Goal: Task Accomplishment & Management: Use online tool/utility

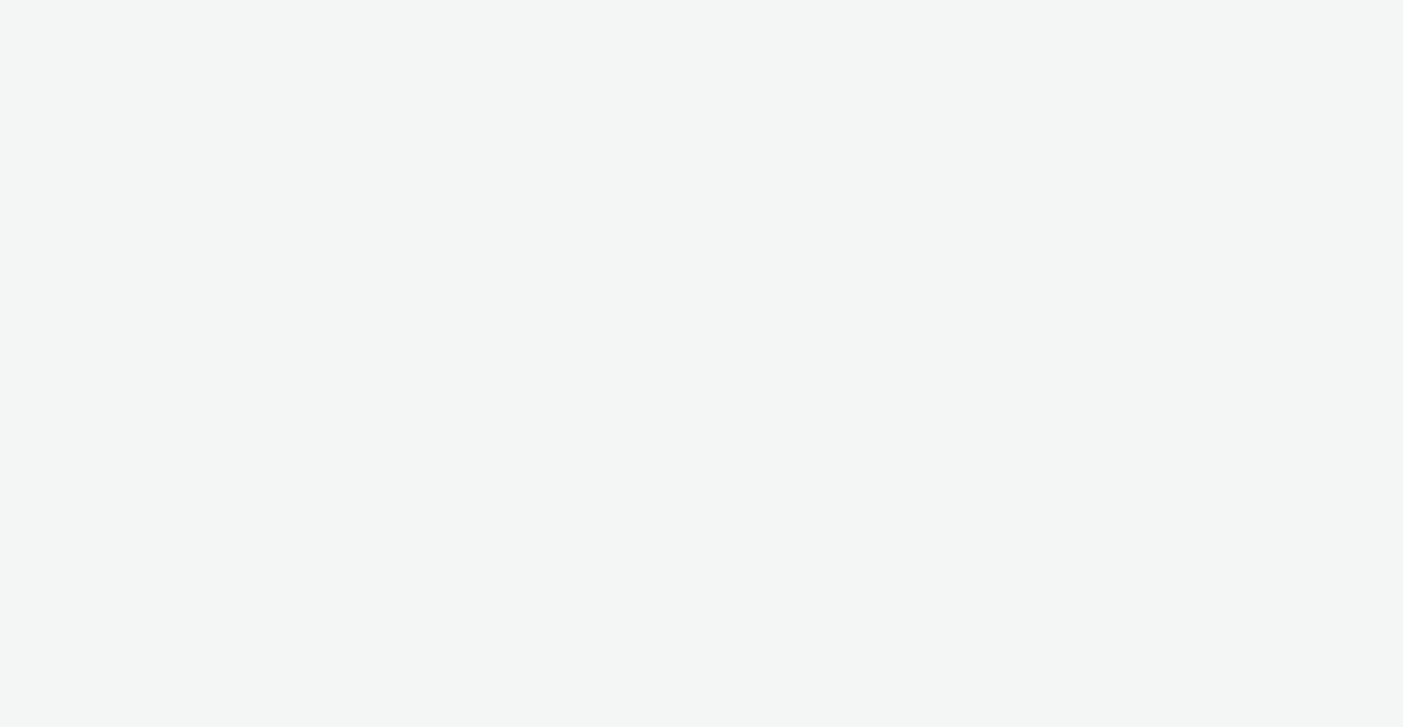
select select "2fc77e36-bb93-4aa3-9dff-dcb08e02eac6"
select select "2405a9d4-3350-4458-8d06-44f78962fa76"
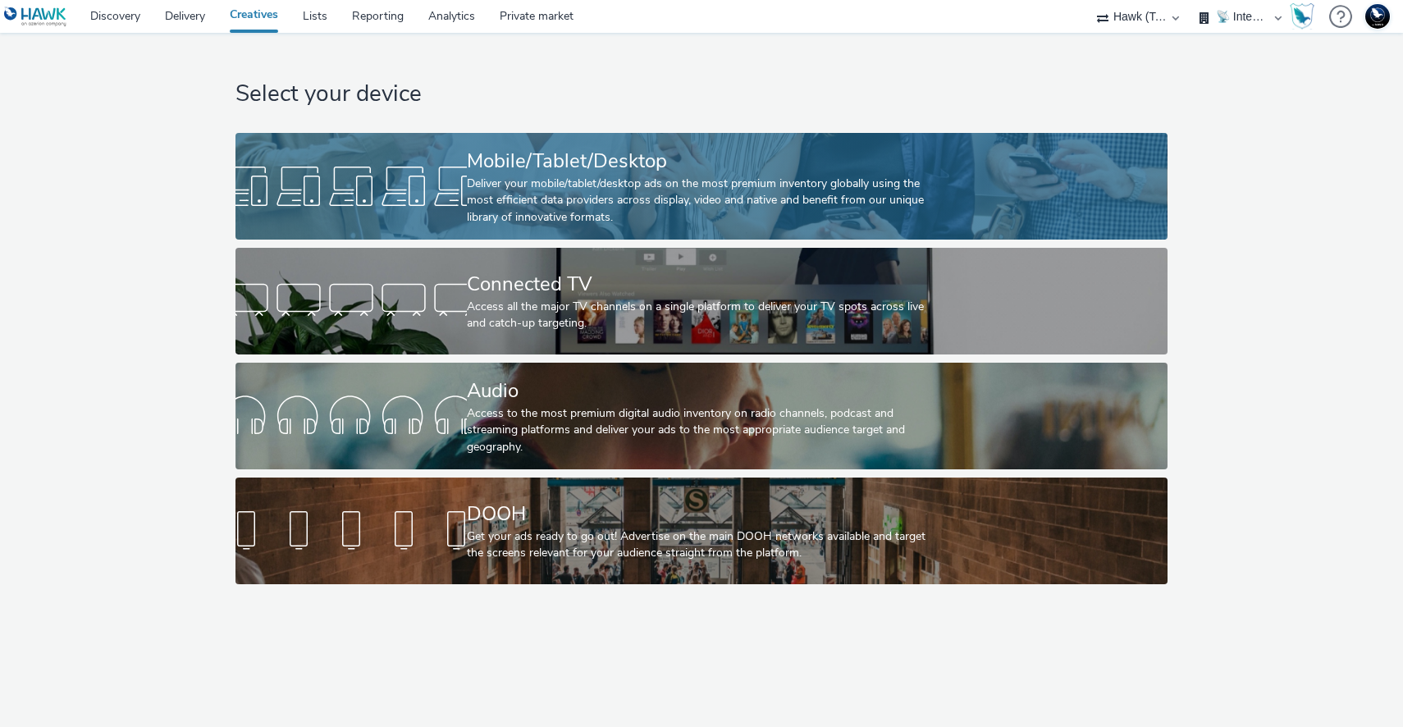
click at [356, 201] on div at bounding box center [351, 186] width 231 height 53
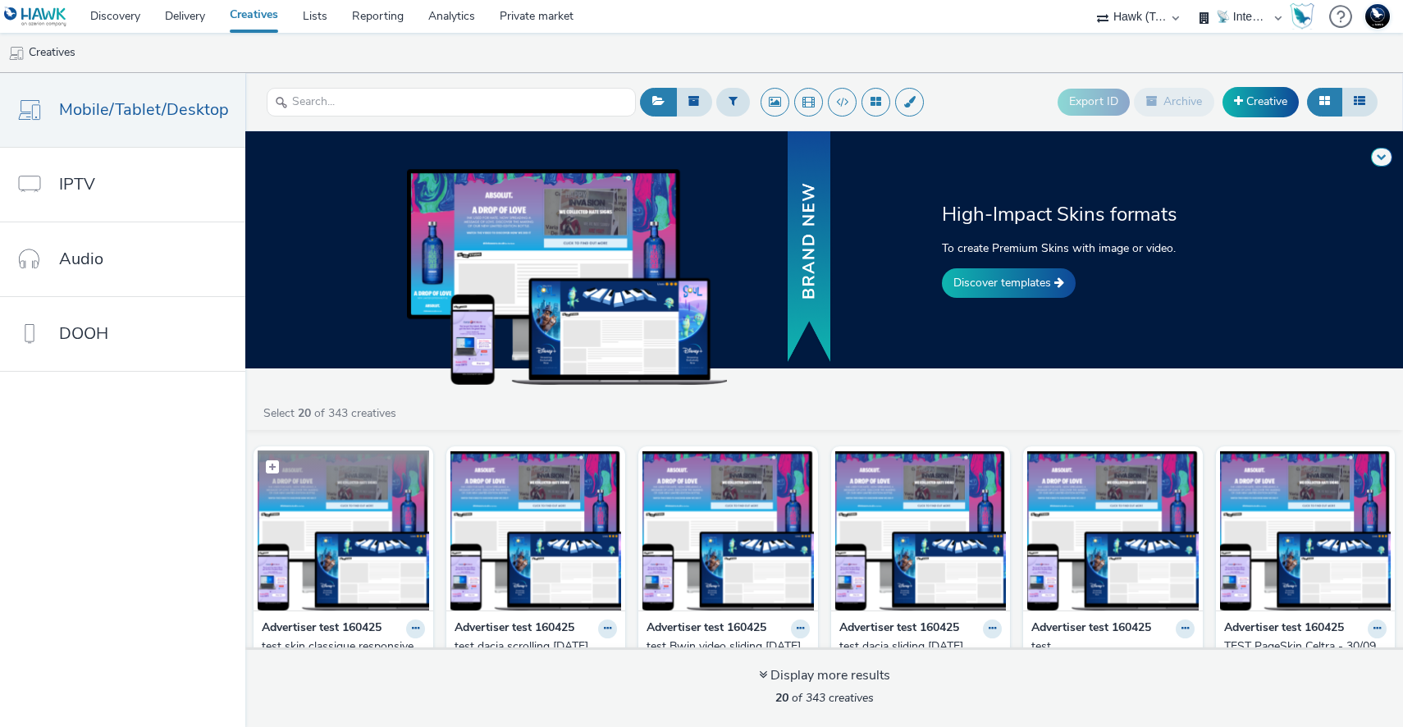
click at [345, 517] on img at bounding box center [344, 531] width 172 height 160
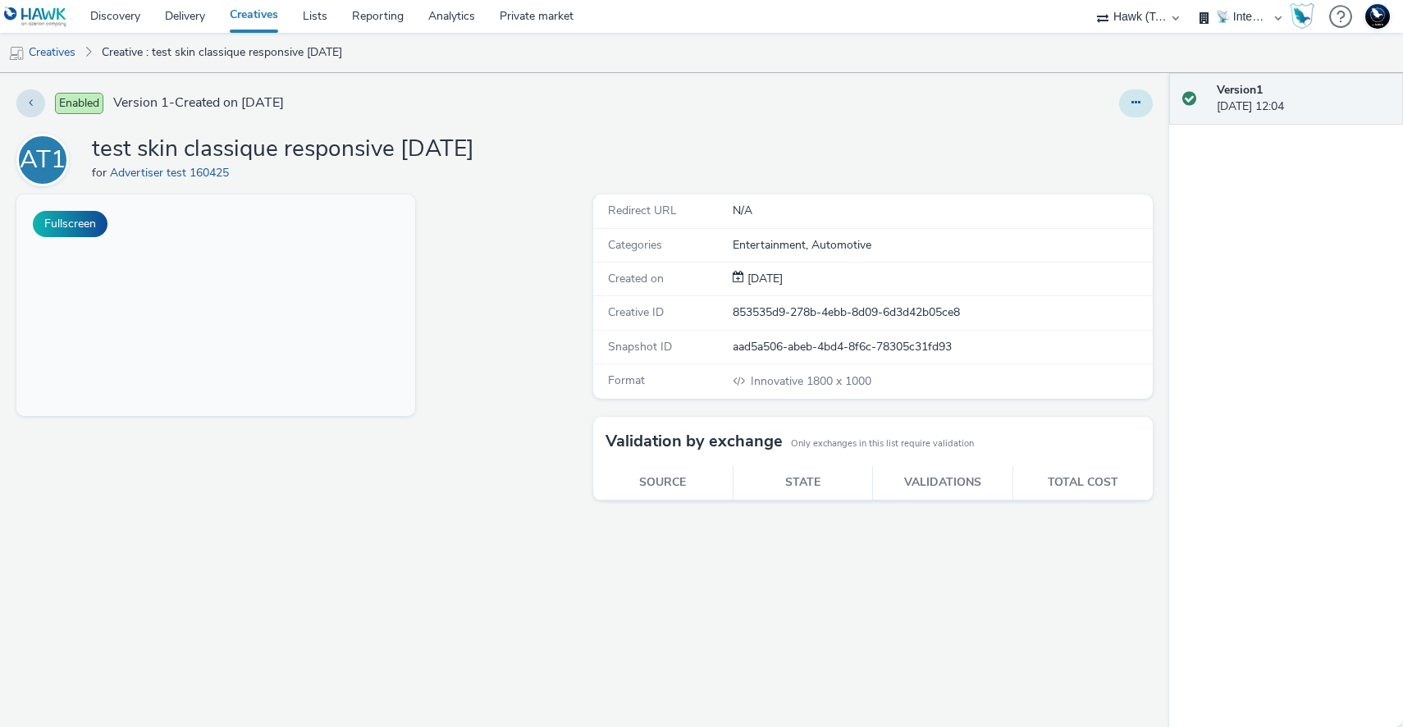
click at [1142, 107] on button at bounding box center [1136, 103] width 34 height 28
click at [1132, 136] on link "Edit" at bounding box center [1091, 136] width 123 height 33
click at [87, 214] on button "Fullscreen" at bounding box center [70, 224] width 75 height 26
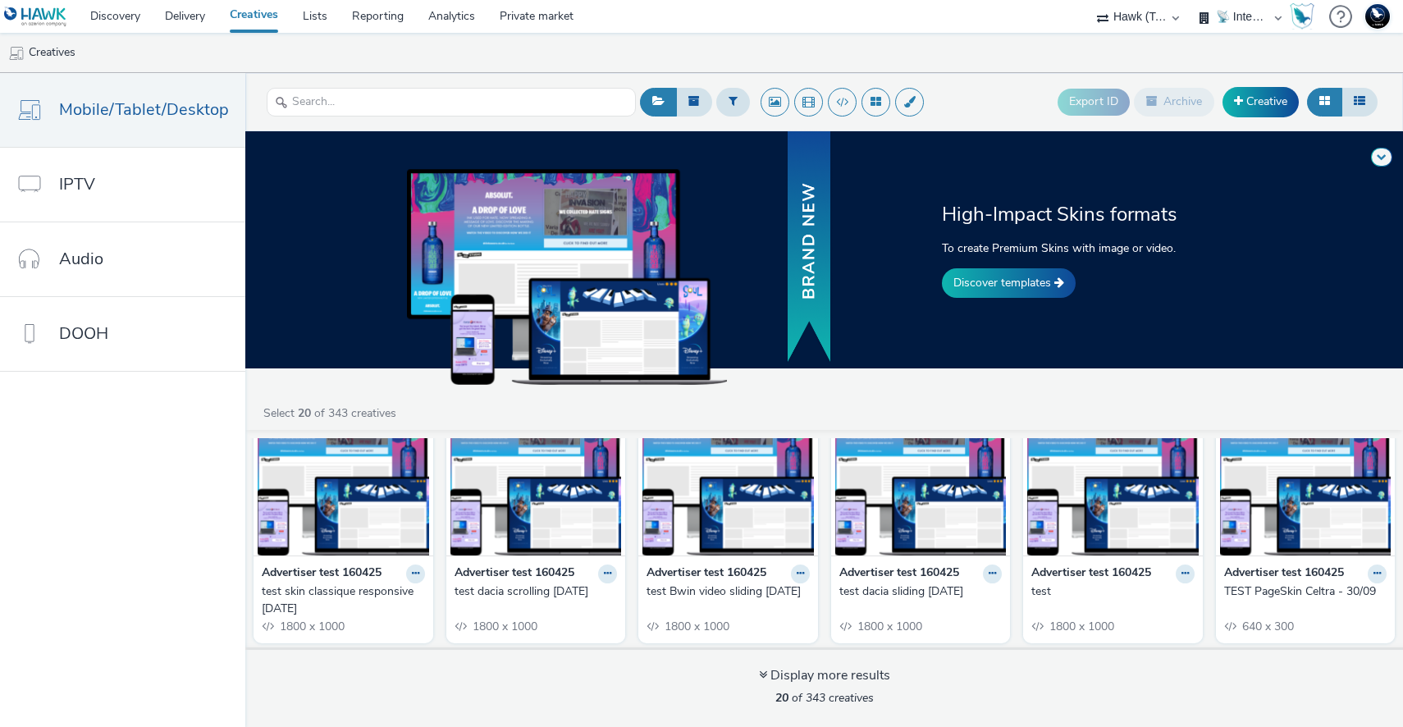
scroll to position [62, 0]
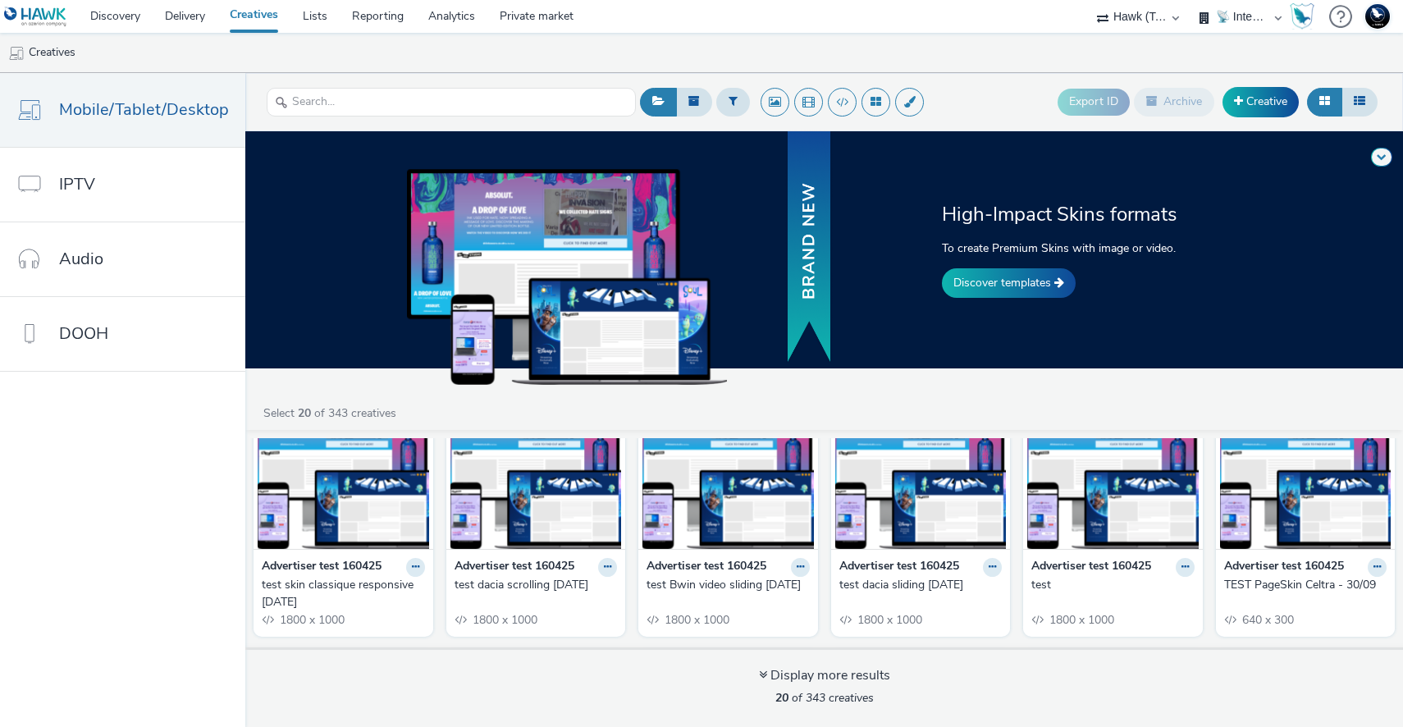
click at [588, 496] on img at bounding box center [537, 469] width 172 height 160
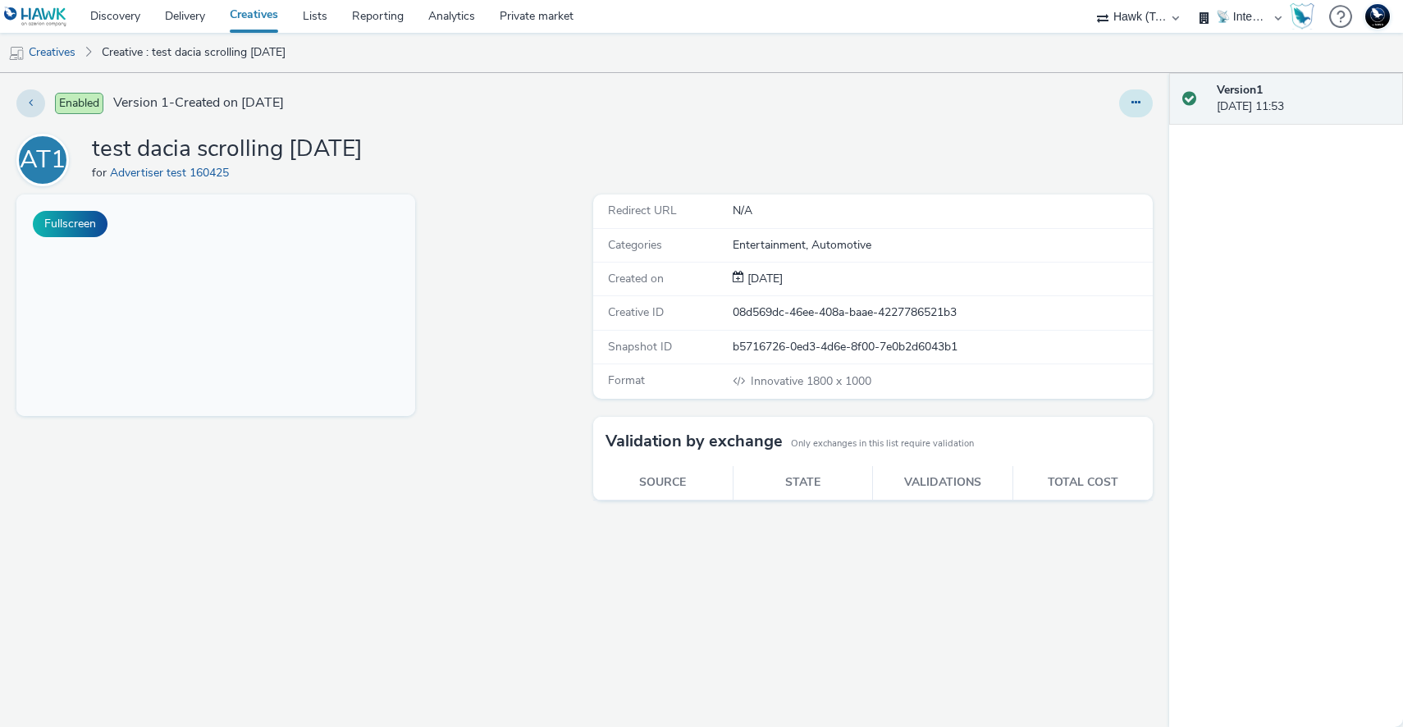
click at [1142, 108] on button at bounding box center [1136, 103] width 34 height 28
click at [1119, 139] on link "Edit" at bounding box center [1091, 136] width 123 height 33
click at [997, 96] on div "Edit Duplicate Copy ID Archive" at bounding box center [925, 103] width 455 height 28
